Goal: Task Accomplishment & Management: Manage account settings

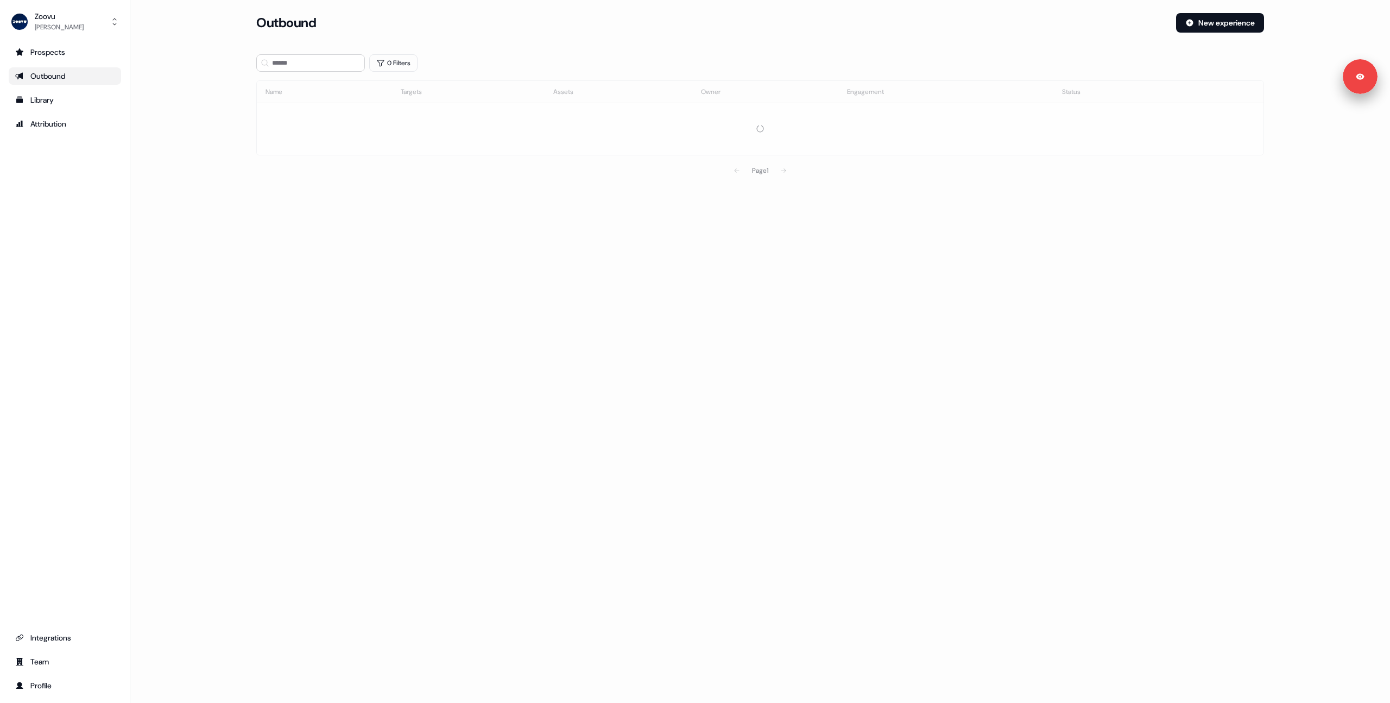
click at [119, 363] on div "Prospects Outbound Library Attribution Integrations Team Profile" at bounding box center [65, 368] width 112 height 651
click at [49, 640] on div "Integrations" at bounding box center [64, 637] width 99 height 11
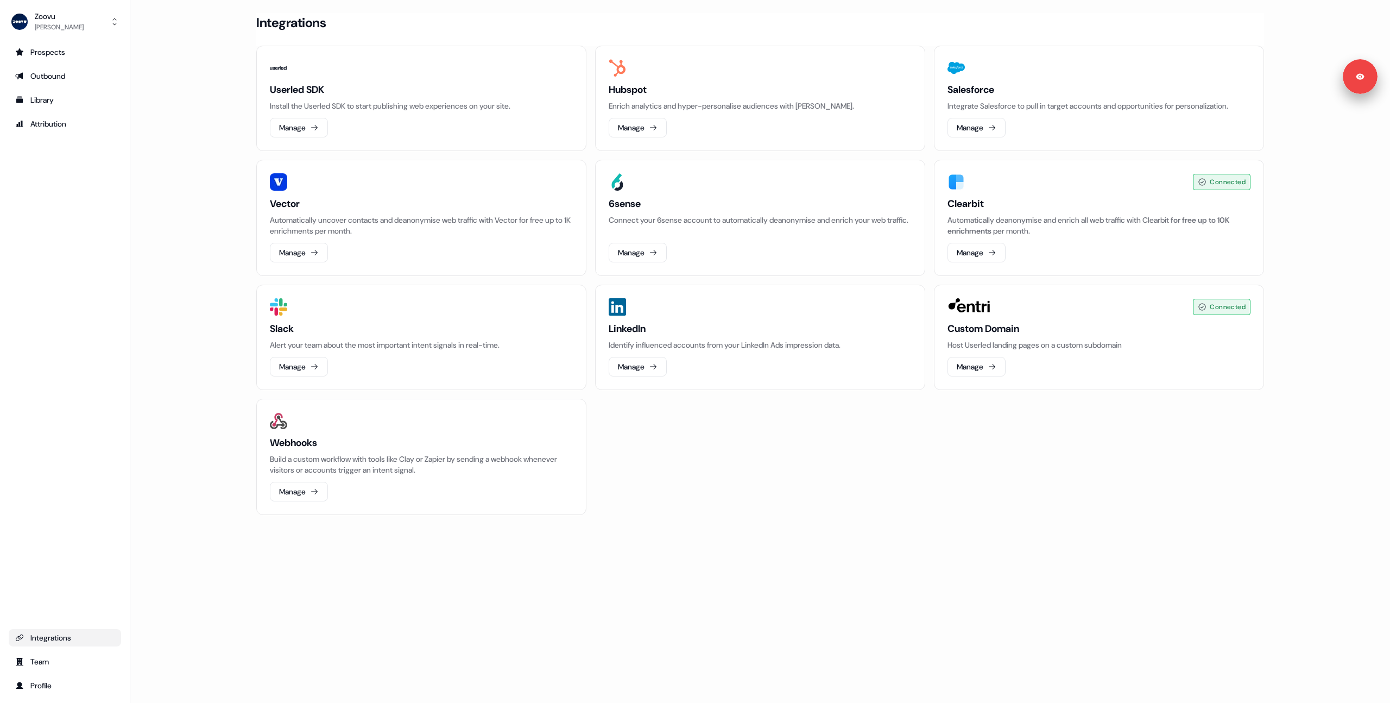
click at [180, 264] on main "Loading... Integrations Userled SDK Install the Userled SDK to start publishing…" at bounding box center [760, 279] width 1260 height 532
click at [656, 362] on icon at bounding box center [653, 366] width 9 height 9
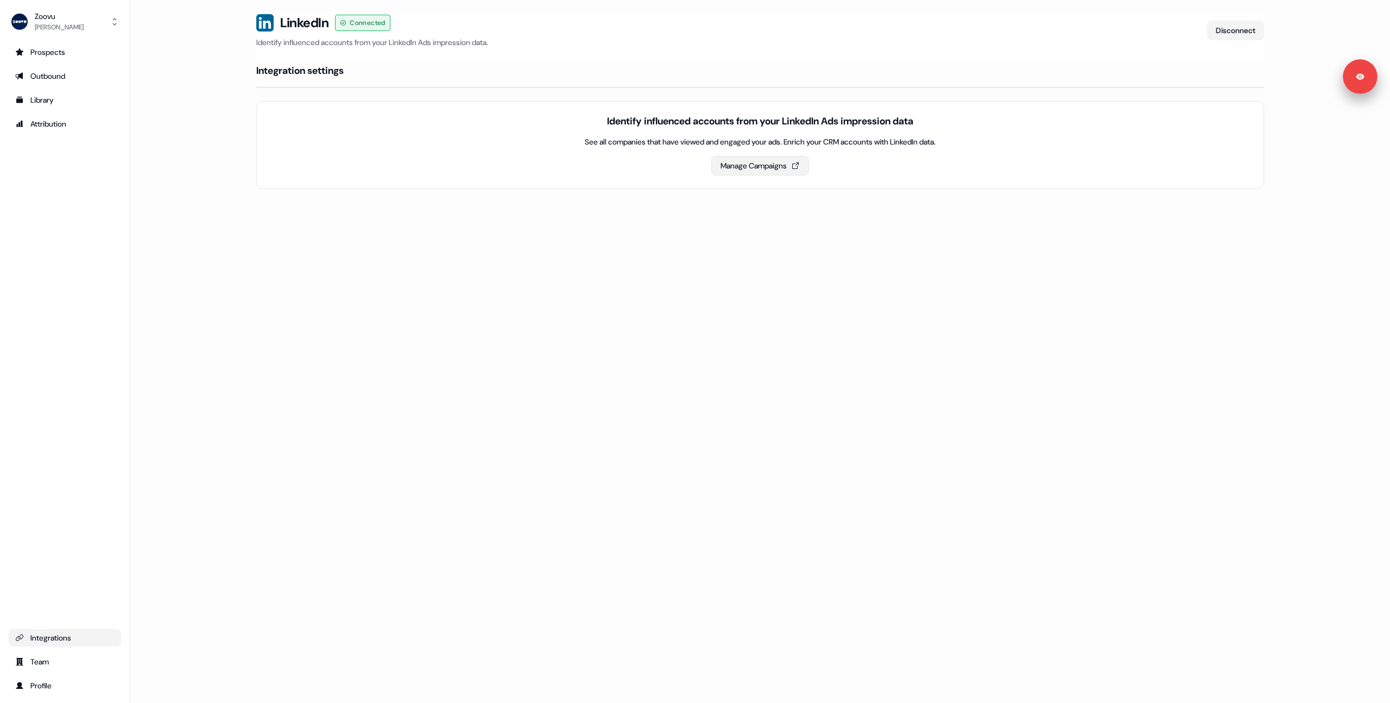
click at [737, 165] on button "Manage Campaigns" at bounding box center [760, 166] width 98 height 20
click at [1221, 31] on button "Disconnect" at bounding box center [1235, 31] width 57 height 20
click at [42, 76] on div "Outbound" at bounding box center [64, 76] width 99 height 11
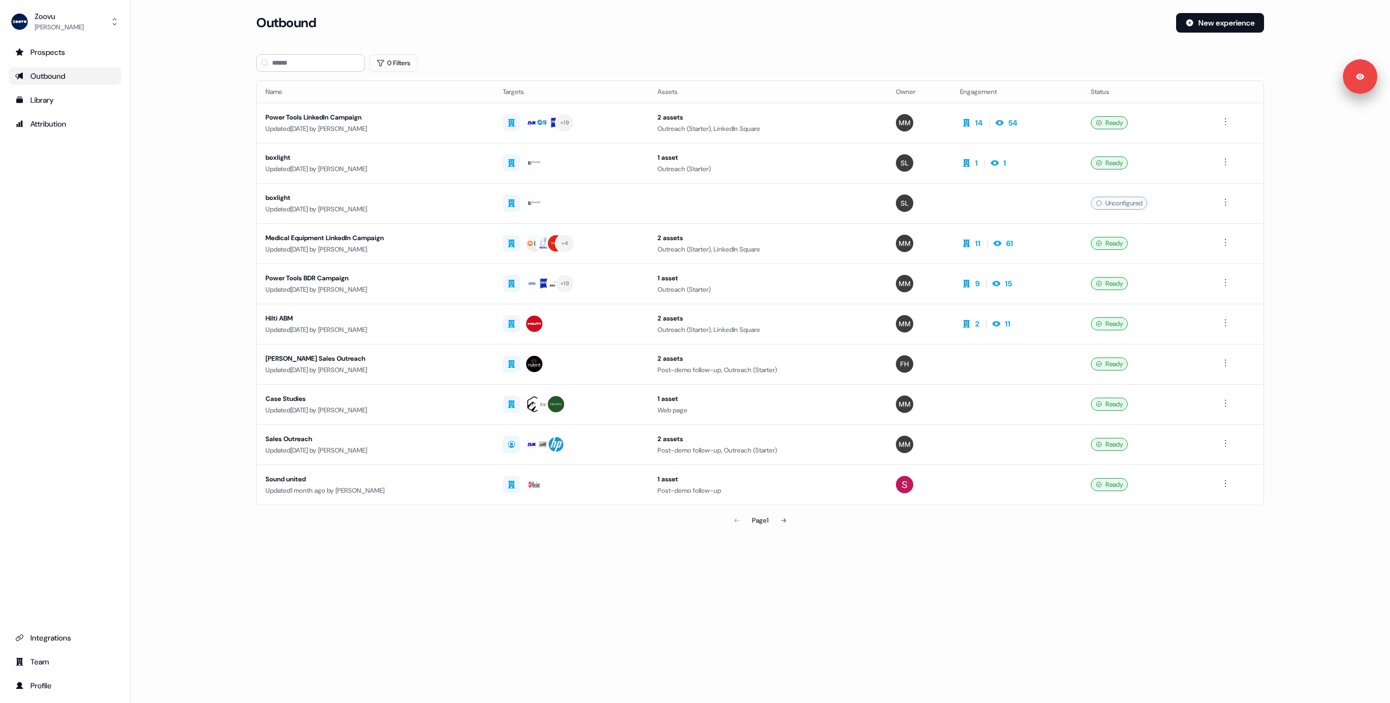
click at [72, 188] on div "Prospects Outbound Library Attribution Integrations Team Profile" at bounding box center [65, 368] width 112 height 651
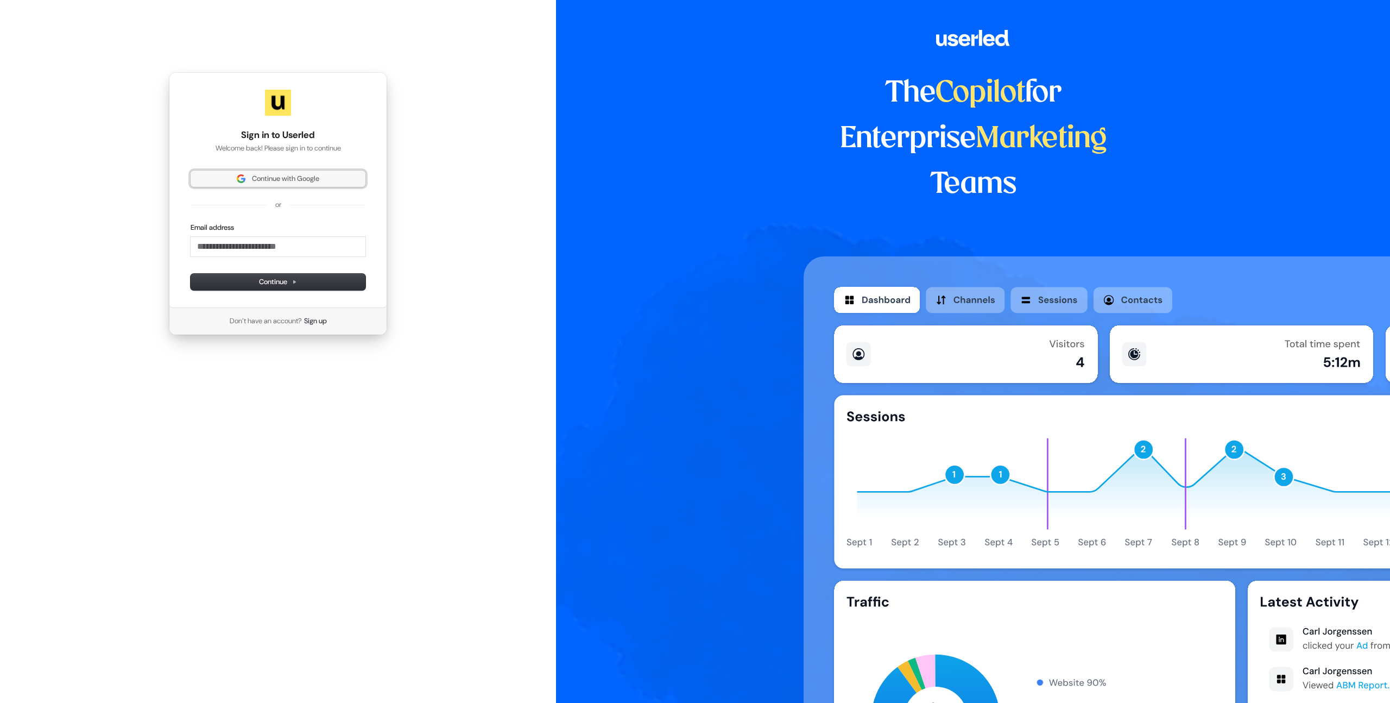
click at [242, 171] on button "Continue with Google" at bounding box center [278, 179] width 175 height 16
